Goal: Information Seeking & Learning: Understand process/instructions

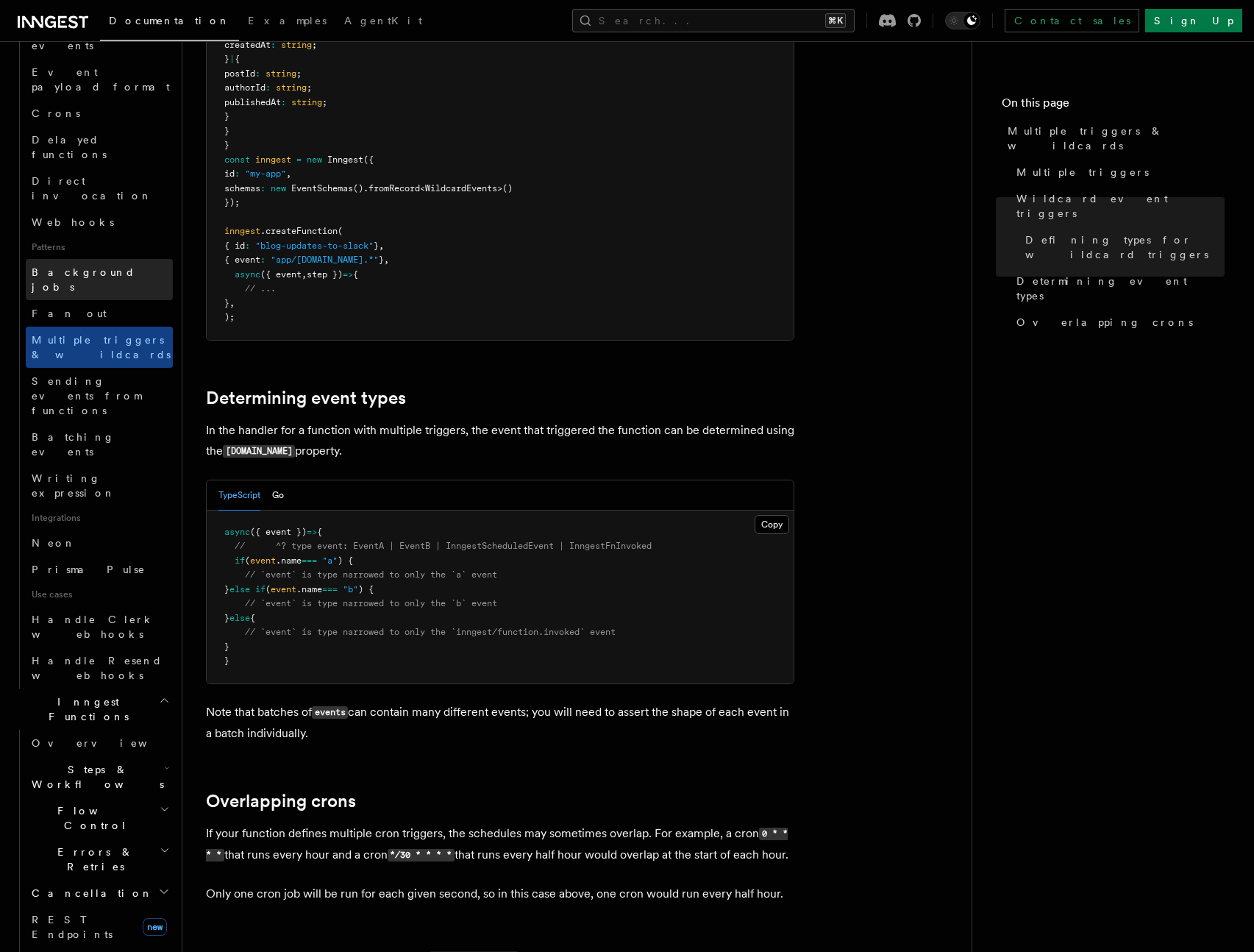
scroll to position [828, 0]
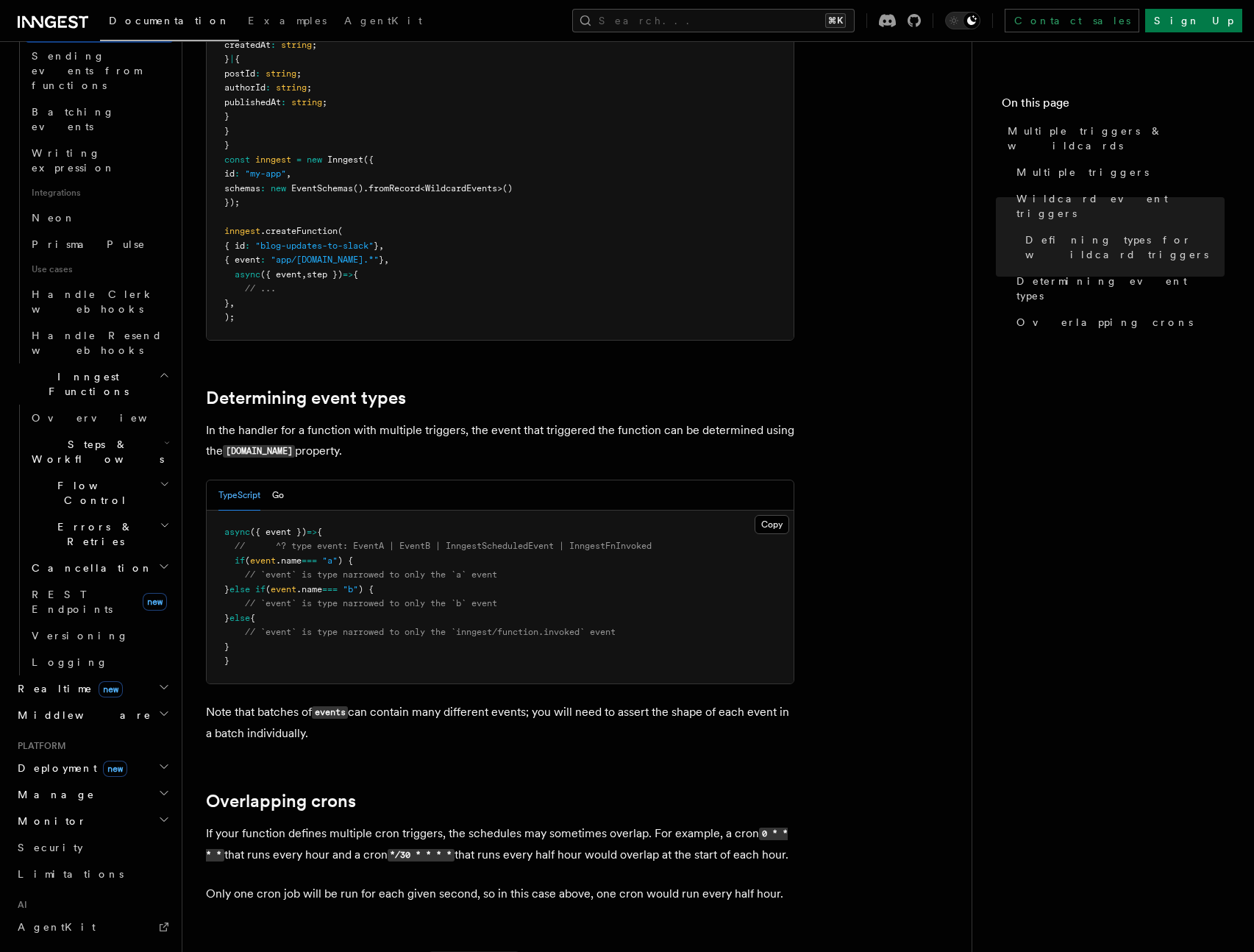
click at [99, 781] on h2 "Manage" at bounding box center [92, 794] width 161 height 27
click at [92, 808] on h2 "Monitor" at bounding box center [92, 821] width 161 height 27
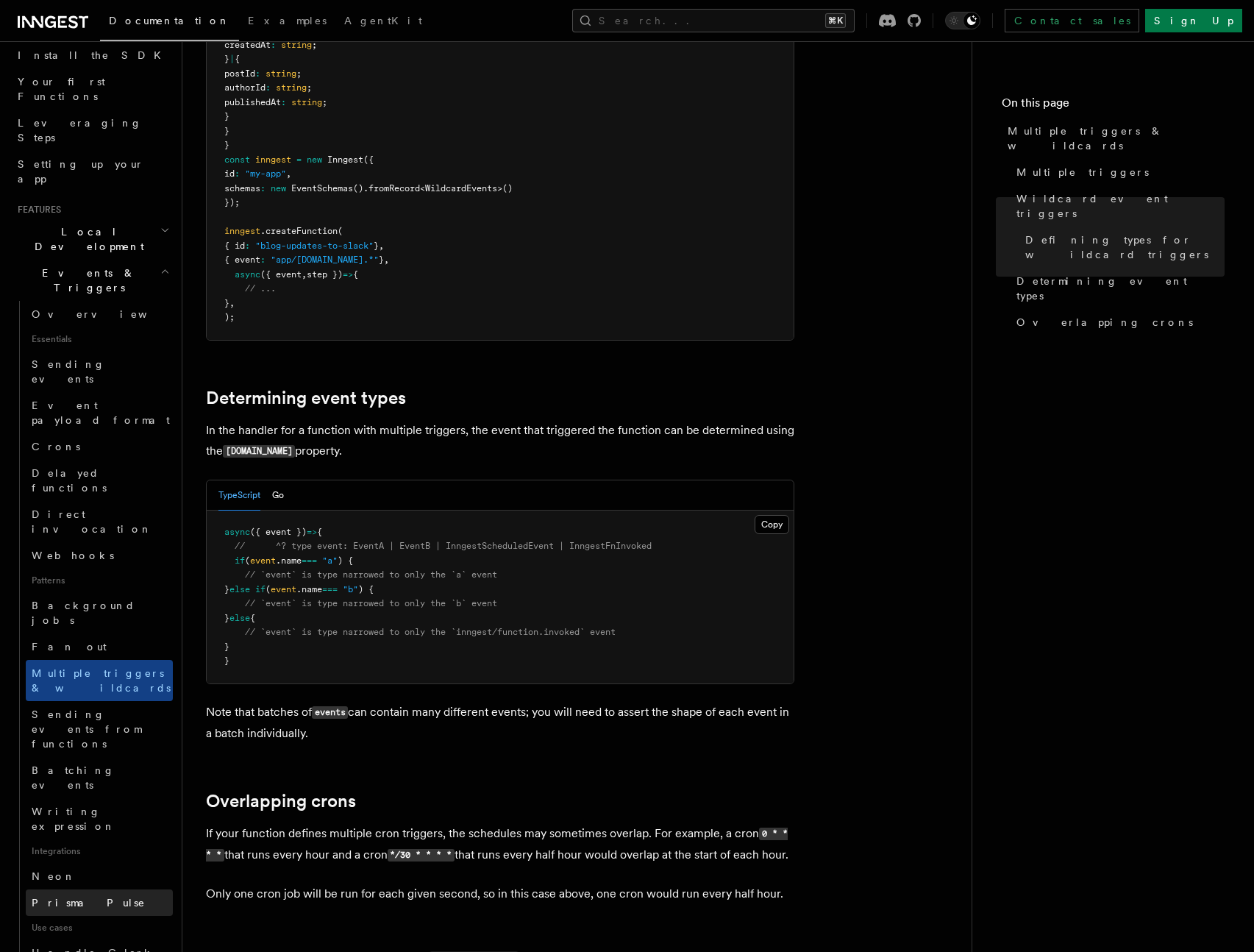
scroll to position [0, 0]
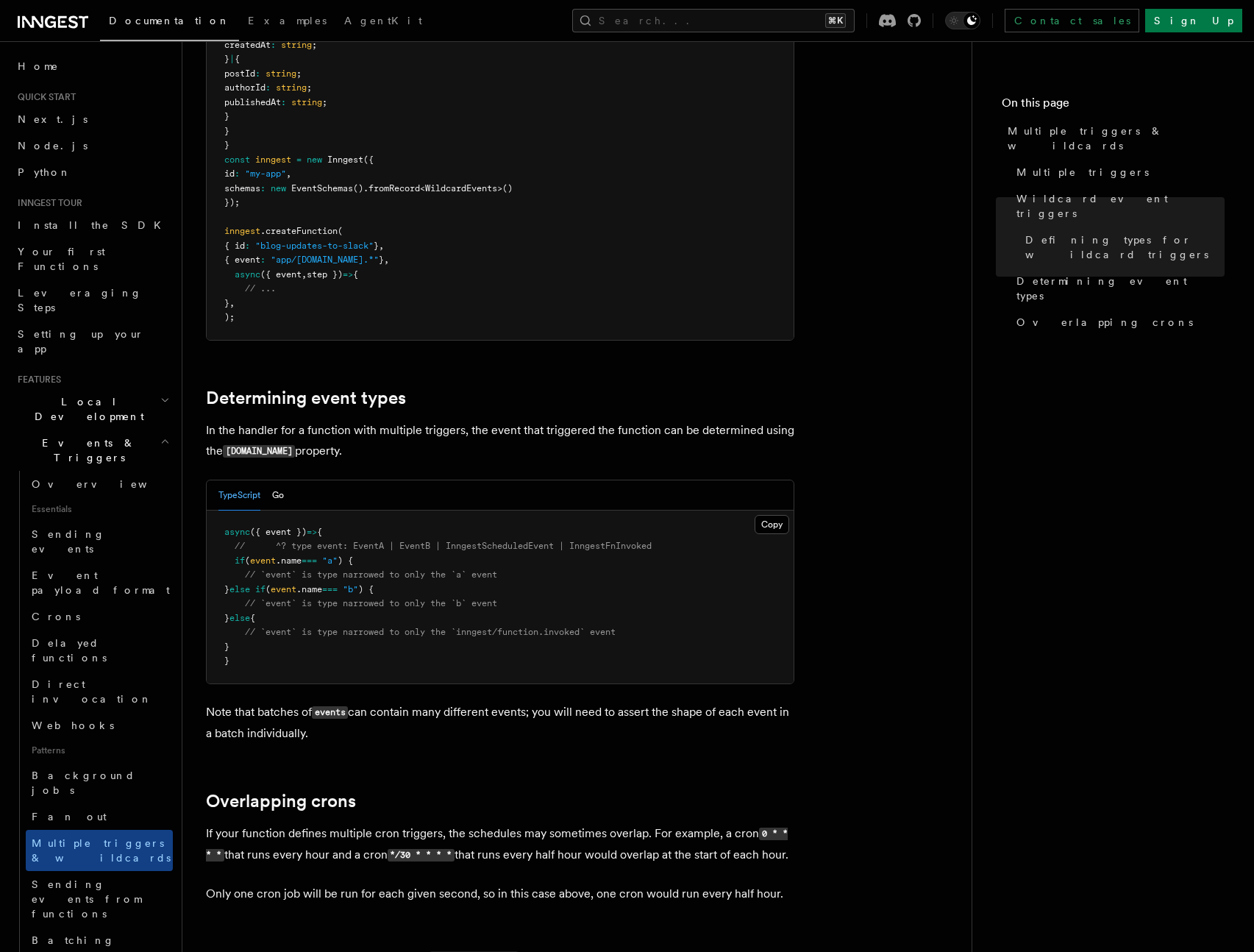
click at [123, 430] on h2 "Events & Triggers" at bounding box center [92, 451] width 161 height 41
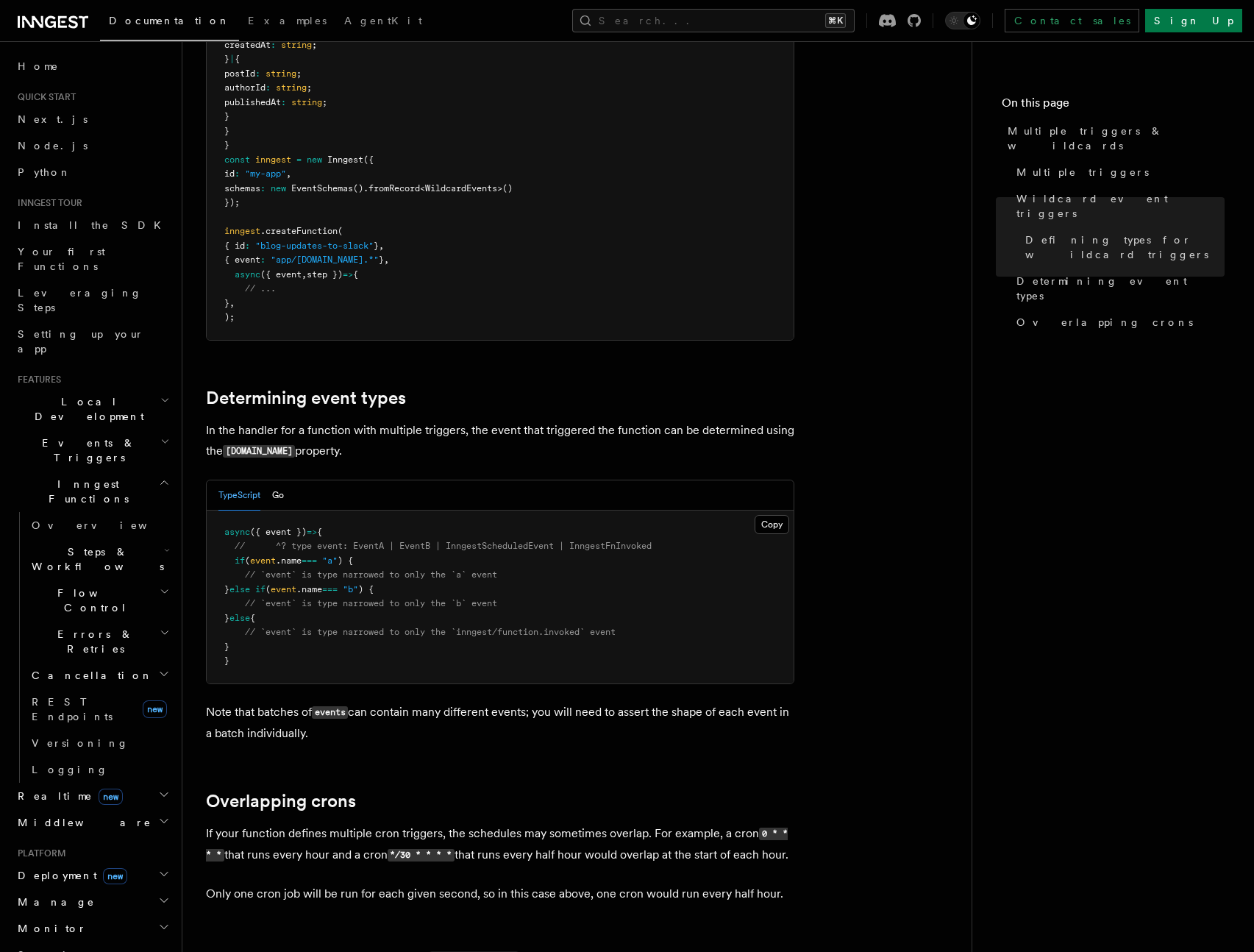
click at [124, 388] on h2 "Local Development" at bounding box center [92, 409] width 161 height 41
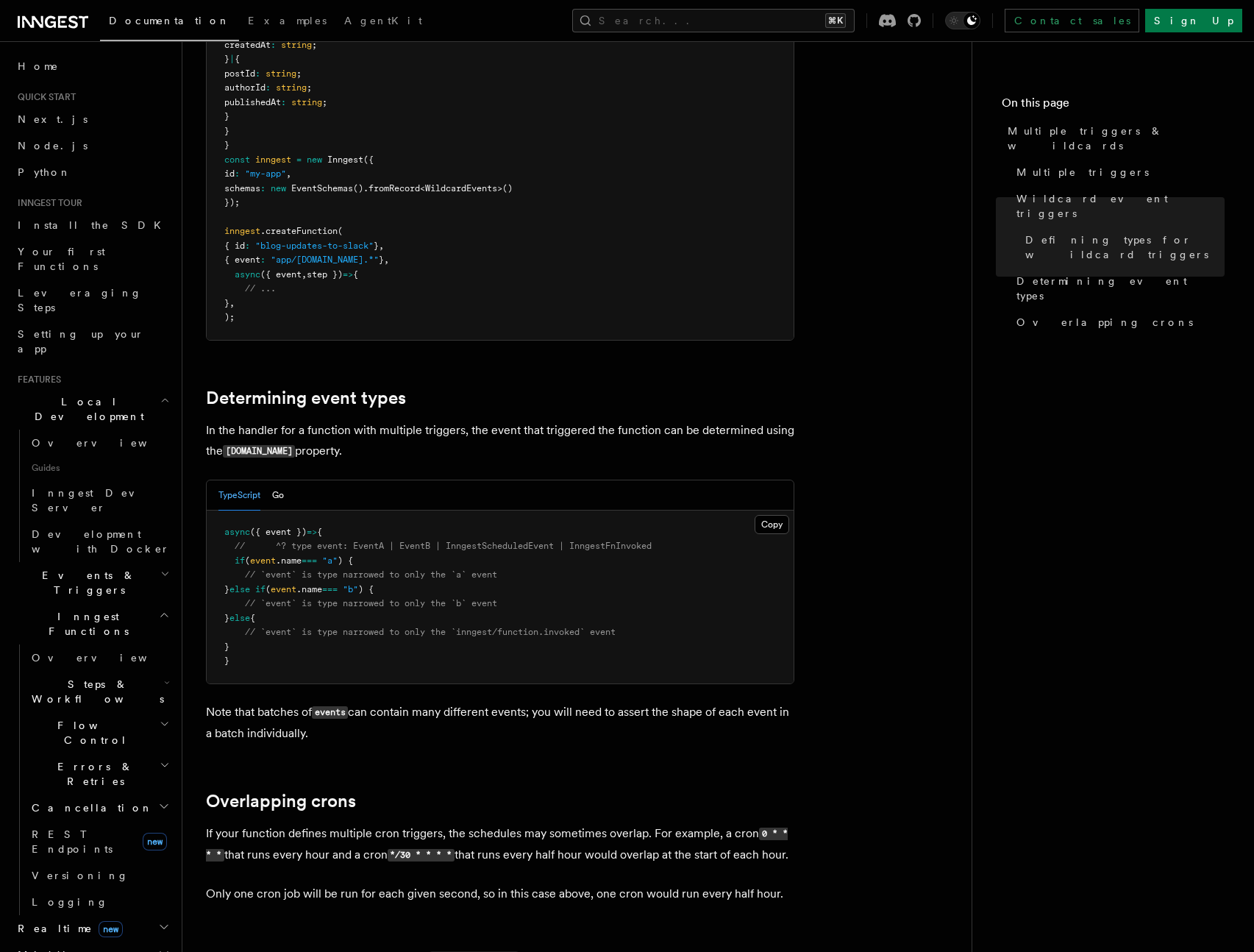
click at [124, 388] on h2 "Local Development" at bounding box center [92, 409] width 161 height 41
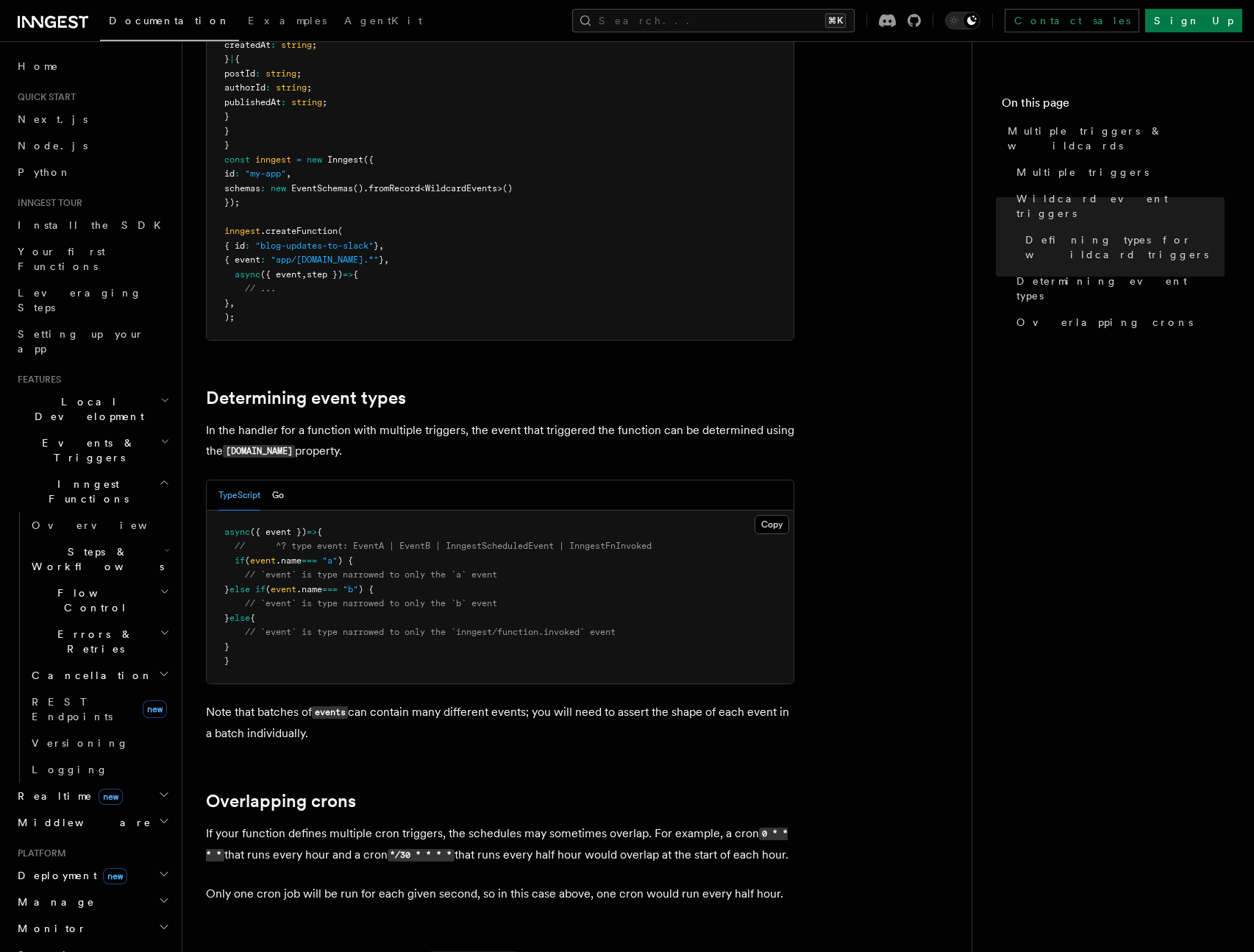
click at [116, 470] on h2 "Inngest Functions" at bounding box center [92, 491] width 161 height 41
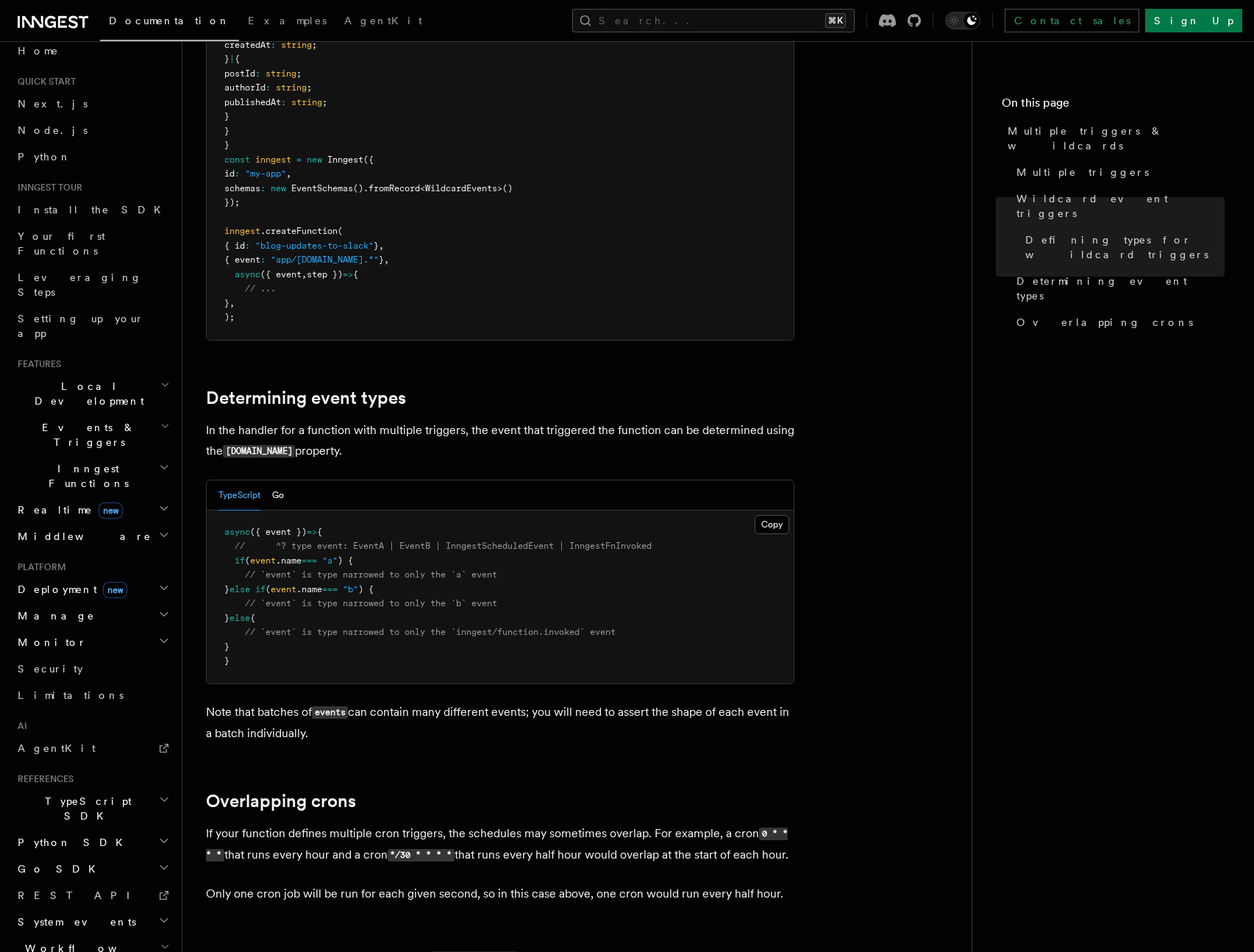
scroll to position [40, 0]
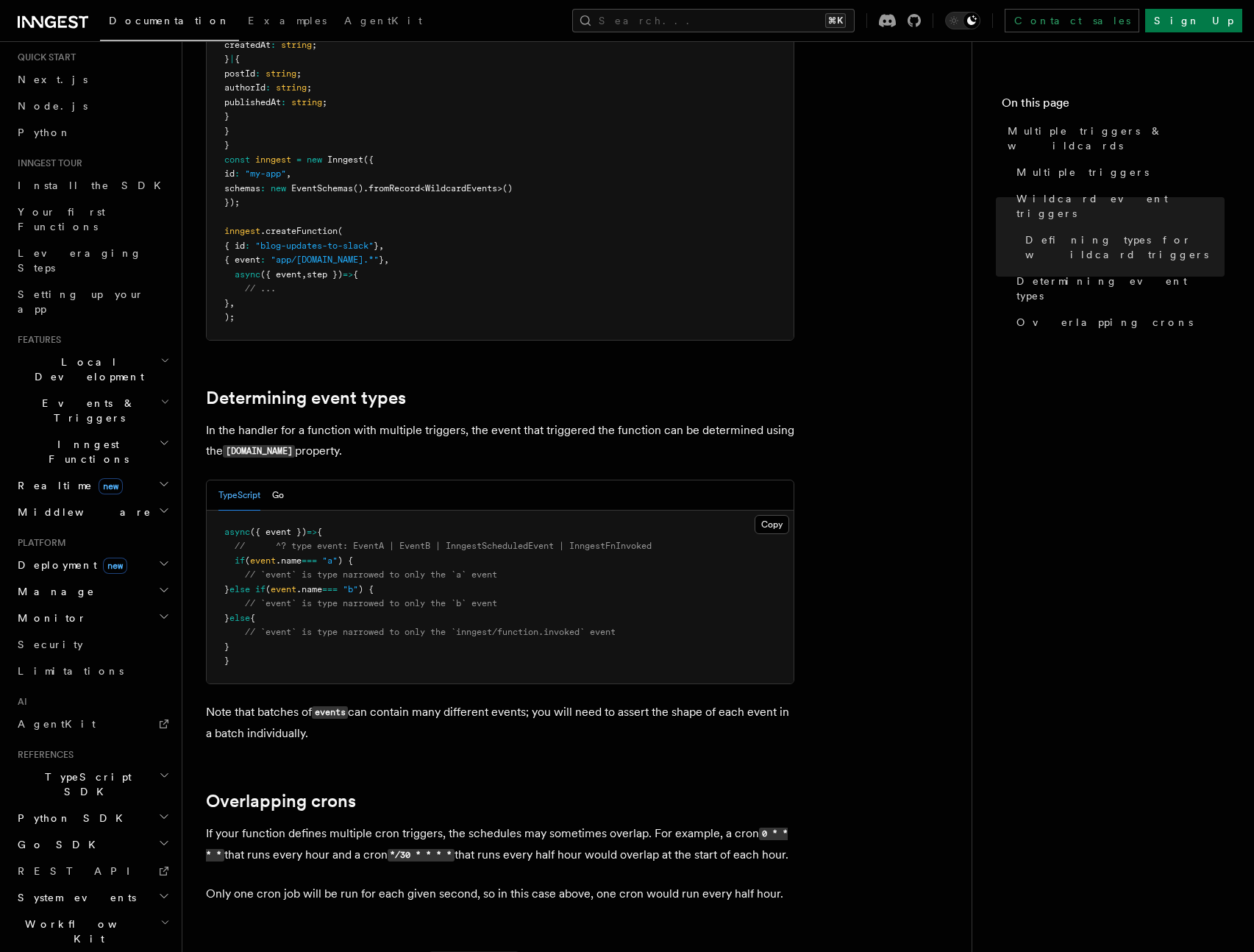
click at [82, 769] on span "TypeScript SDK" at bounding box center [85, 784] width 147 height 29
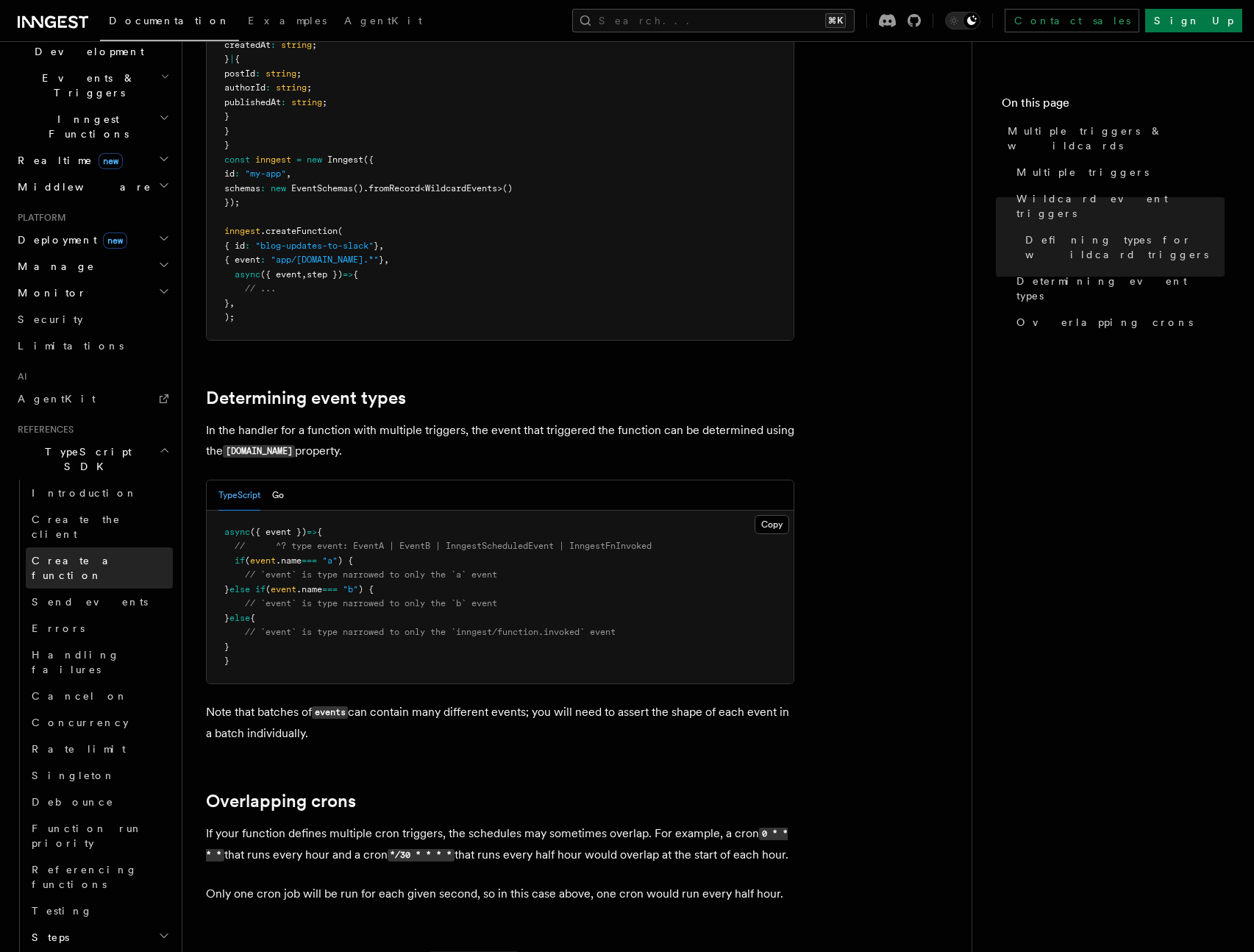
scroll to position [413, 0]
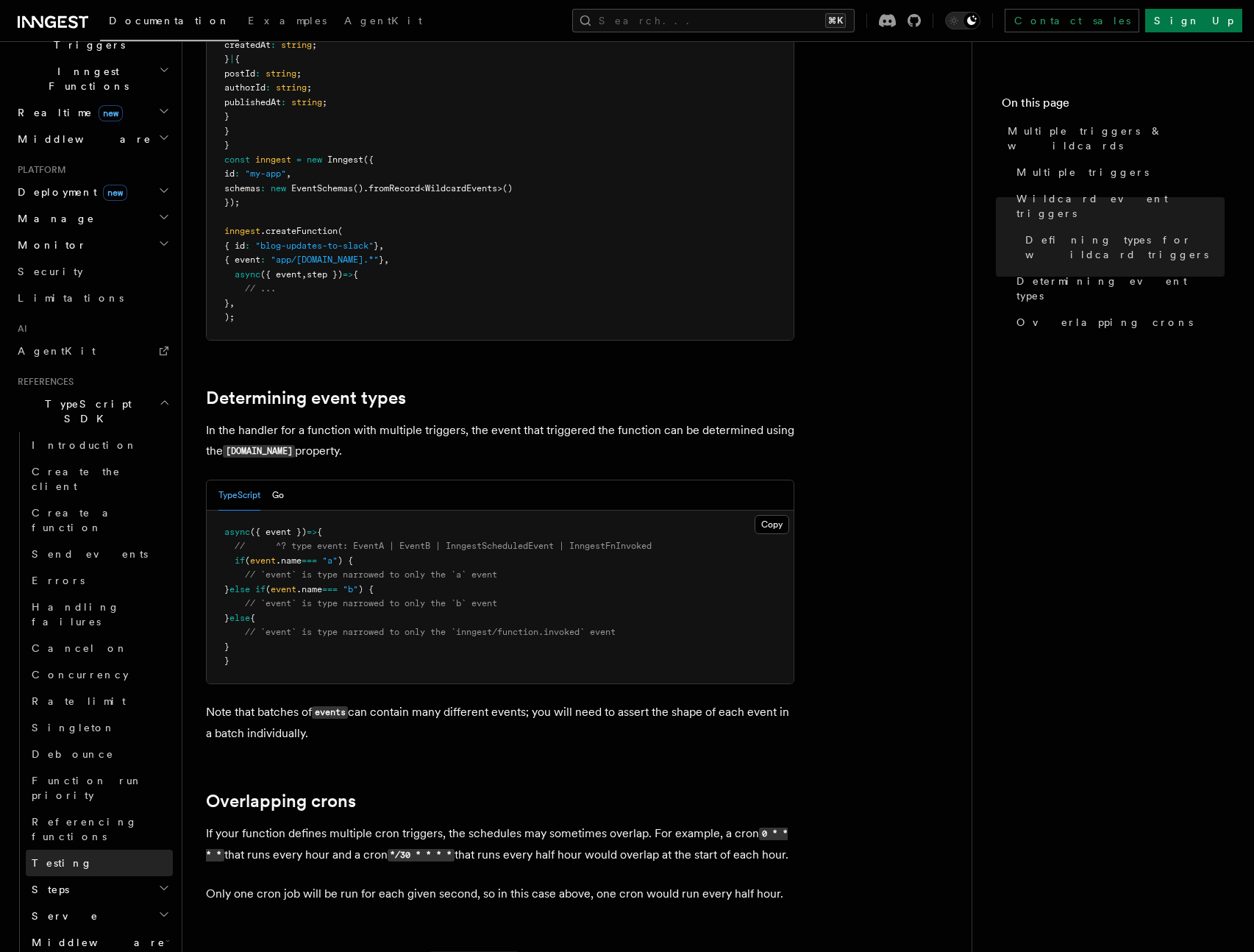
click at [86, 849] on link "Testing" at bounding box center [99, 862] width 147 height 27
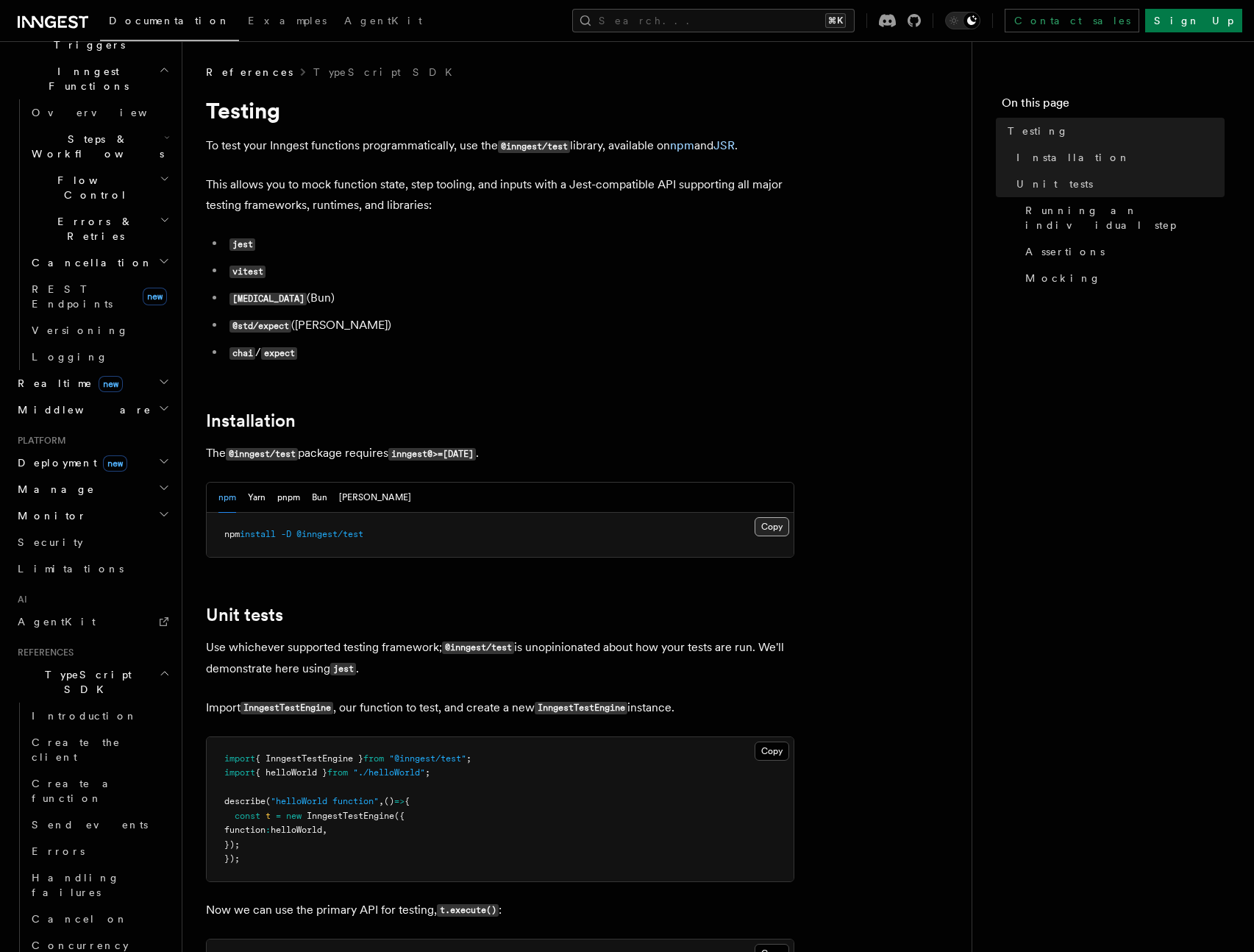
click at [768, 525] on button "Copy Copied" at bounding box center [772, 526] width 35 height 19
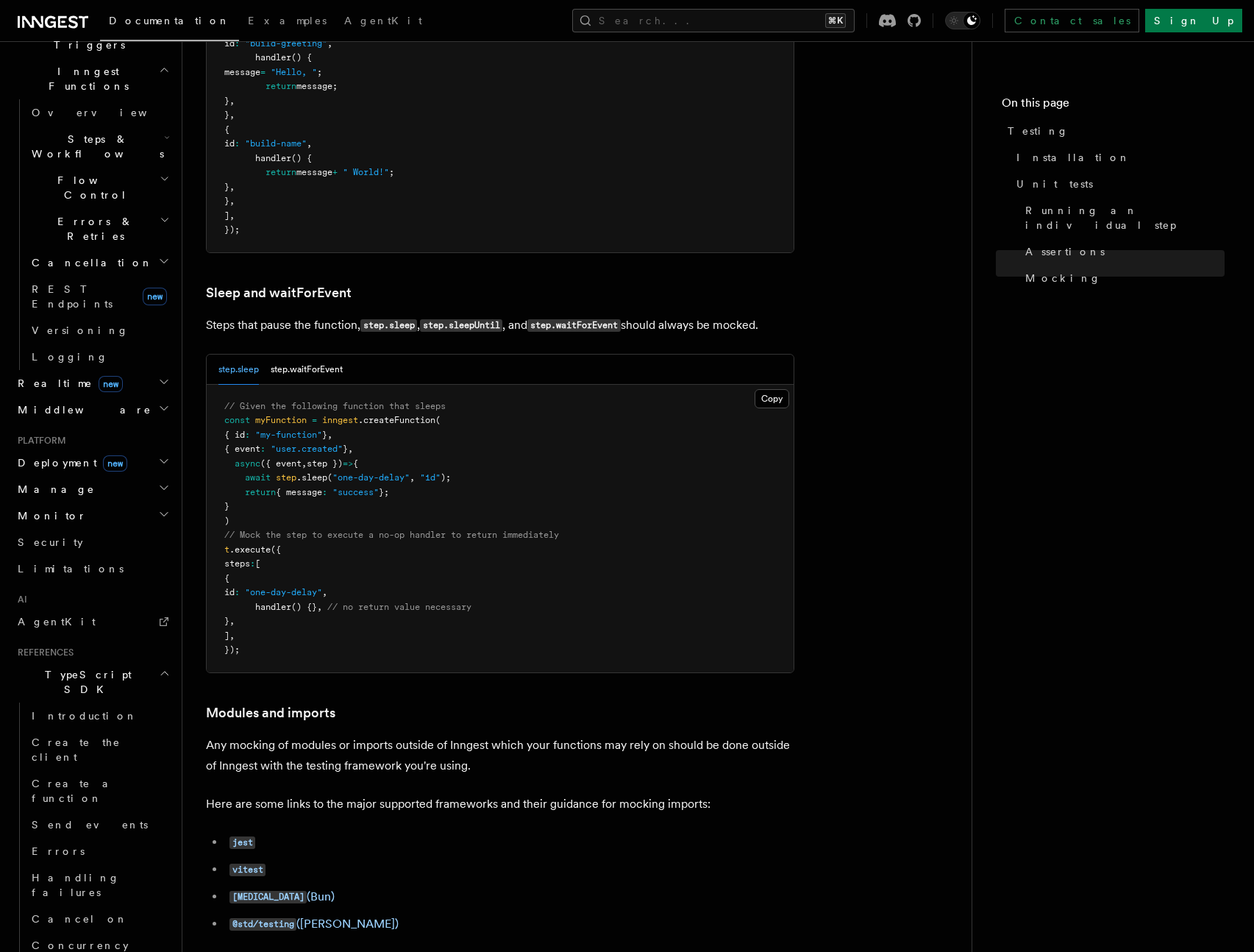
scroll to position [4813, 0]
